Goal: Task Accomplishment & Management: Use online tool/utility

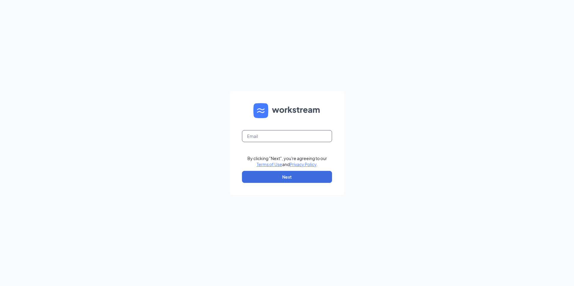
click at [284, 138] on input "text" at bounding box center [287, 136] width 90 height 12
type input "[EMAIL_ADDRESS][DOMAIN_NAME]"
click at [282, 179] on button "Next" at bounding box center [287, 177] width 90 height 12
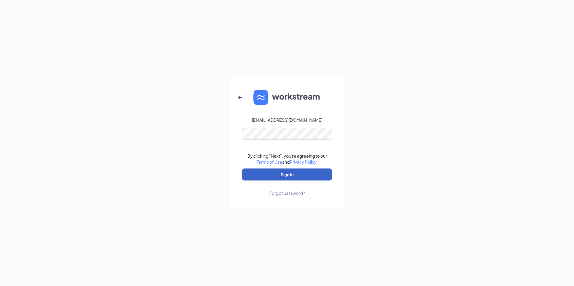
click at [298, 178] on button "Sign In" at bounding box center [287, 175] width 90 height 12
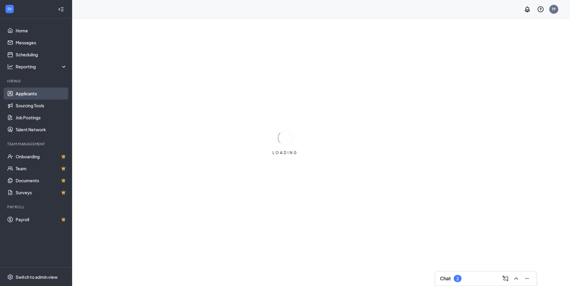
click at [32, 94] on link "Applicants" at bounding box center [41, 94] width 51 height 12
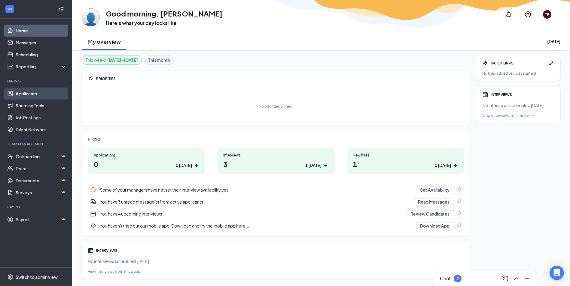
click at [38, 92] on link "Applicants" at bounding box center [41, 94] width 51 height 12
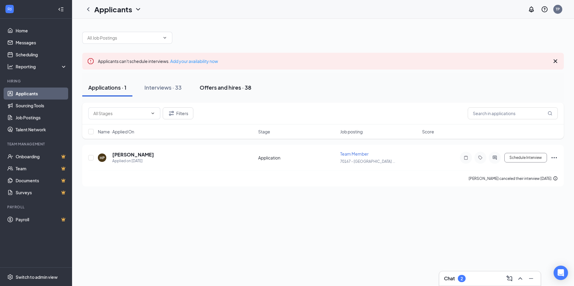
click at [232, 87] on div "Offers and hires · 38" at bounding box center [226, 88] width 52 height 8
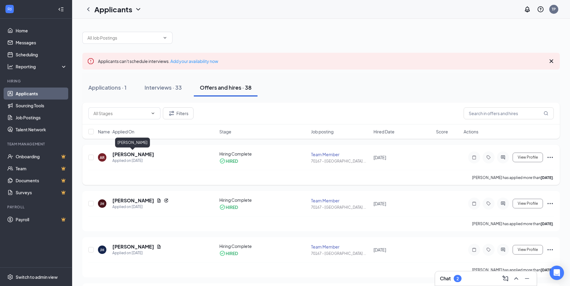
click at [135, 157] on h5 "Anthony Rogers" at bounding box center [133, 154] width 42 height 7
